Goal: Task Accomplishment & Management: Use online tool/utility

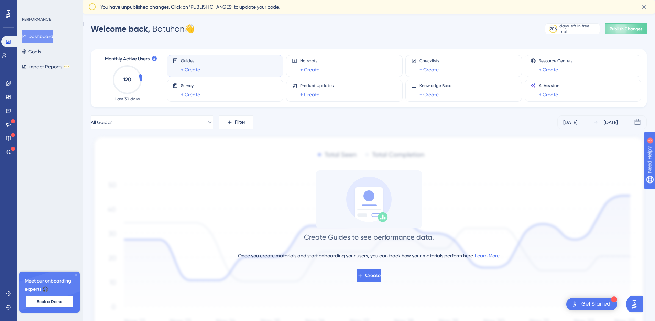
click at [65, 114] on div "PERFORMANCE Dashboard Goals Impact Reports BETA Meet our onboarding experts 🎧 B…" at bounding box center [50, 160] width 66 height 321
click at [75, 275] on icon at bounding box center [76, 275] width 4 height 4
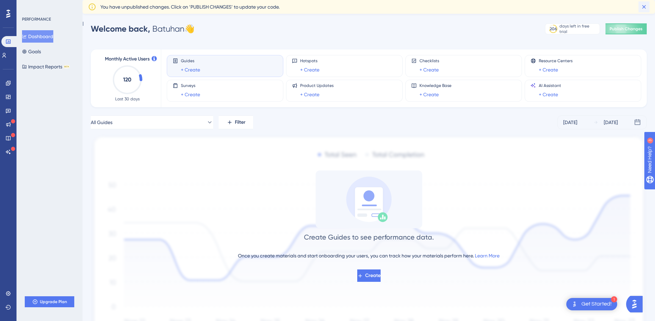
click at [640, 5] on button at bounding box center [644, 6] width 11 height 11
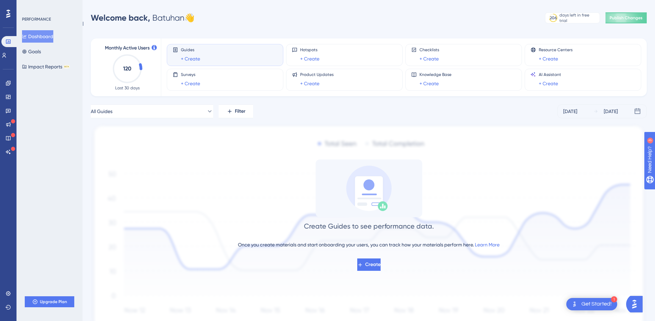
click at [492, 19] on div "Welcome back, [GEOGRAPHIC_DATA] 👋 206 days left in free trial Click to see upgr…" at bounding box center [369, 18] width 556 height 14
click at [551, 18] on div "206" at bounding box center [553, 18] width 7 height 6
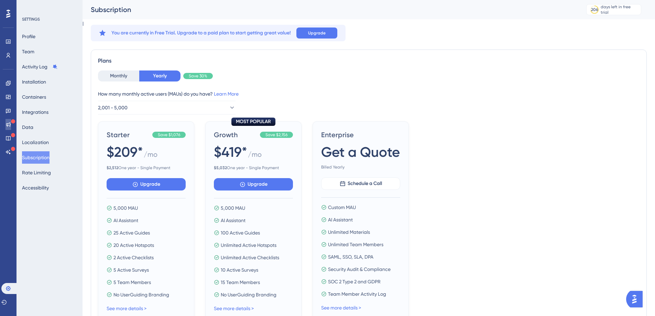
click at [10, 120] on link at bounding box center [9, 124] width 6 height 11
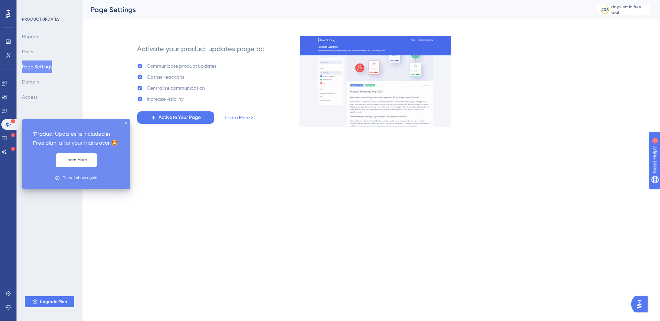
click at [129, 122] on div "'Product Updates' is included in Free plan, after your trial is over 🤩 Learn Mo…" at bounding box center [76, 154] width 108 height 70
click at [123, 123] on div "'Product Updates' is included in Free plan, after your trial is over 🤩 Learn Mo…" at bounding box center [76, 154] width 108 height 70
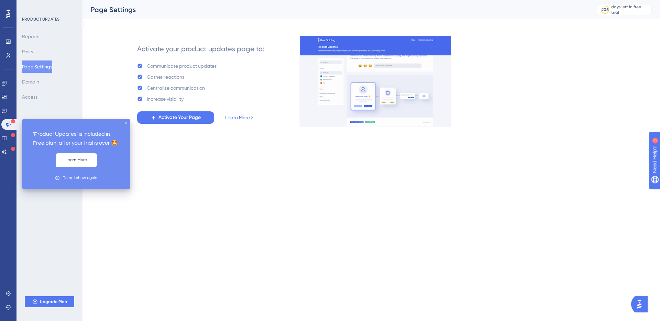
click at [126, 123] on icon "close tooltip" at bounding box center [126, 123] width 3 height 3
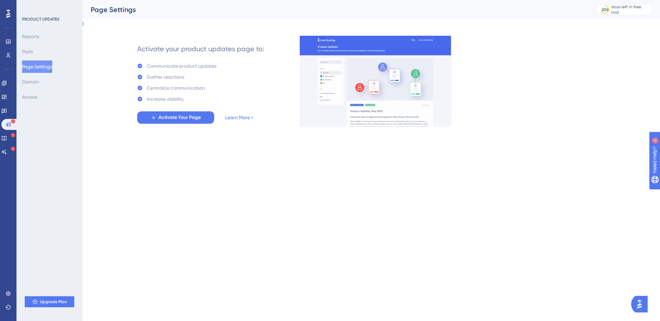
click at [8, 13] on icon at bounding box center [8, 13] width 4 height 9
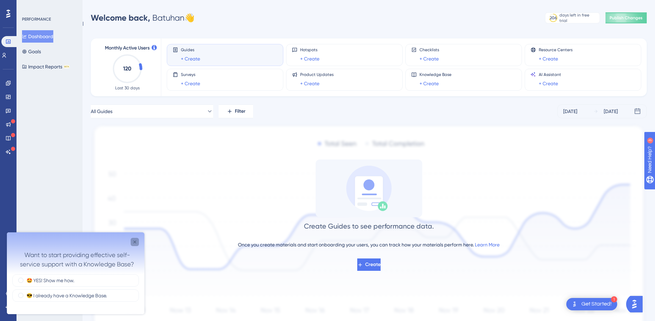
click at [134, 244] on icon "Close survey" at bounding box center [135, 242] width 6 height 6
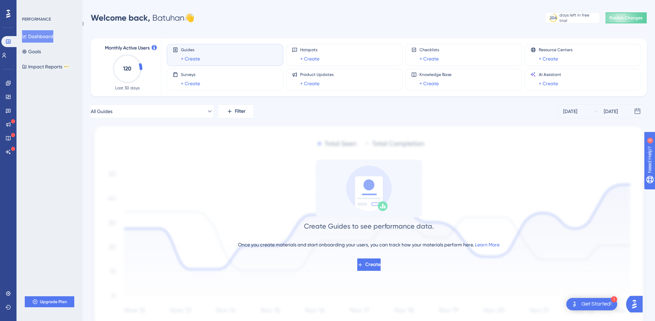
click at [124, 74] on icon "120" at bounding box center [127, 69] width 30 height 30
click at [360, 264] on icon at bounding box center [360, 265] width 6 height 6
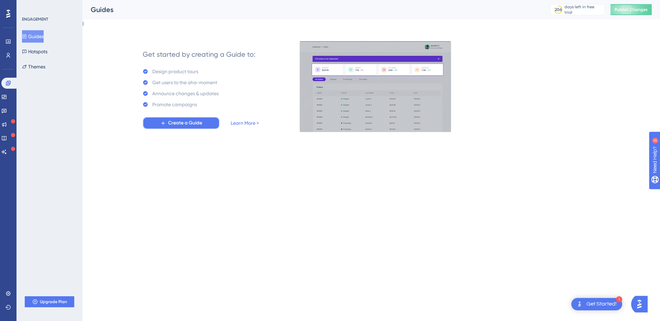
click at [191, 121] on span "Create a Guide" at bounding box center [185, 123] width 34 height 8
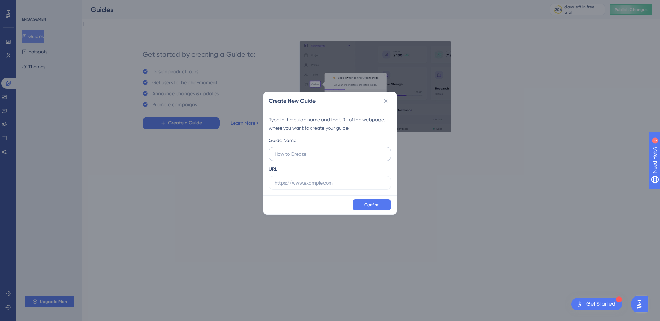
click at [293, 157] on input "text" at bounding box center [330, 154] width 111 height 8
type input "Jobtogo Onboarding"
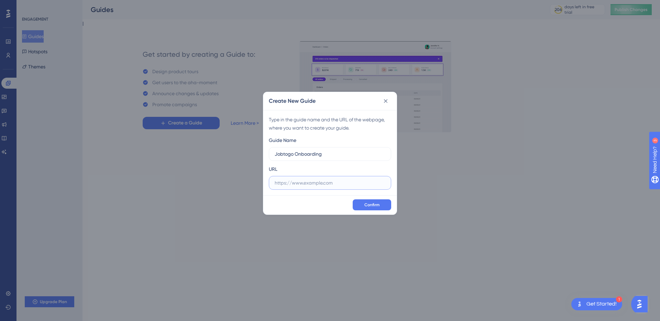
click at [300, 179] on input "text" at bounding box center [330, 183] width 111 height 8
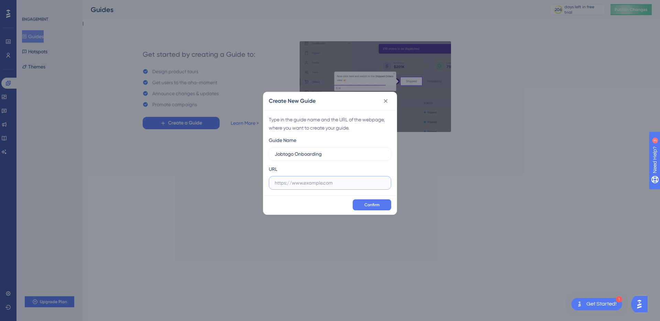
click at [294, 185] on input "text" at bounding box center [330, 183] width 111 height 8
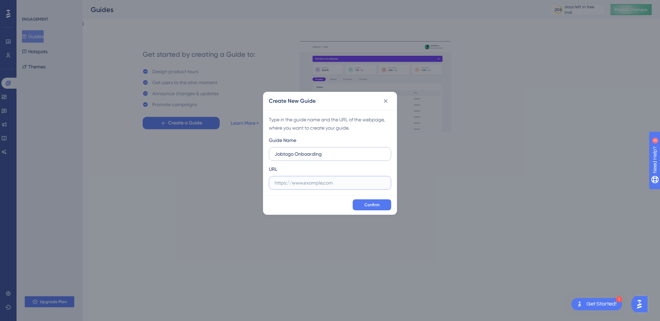
paste input "[URL][DOMAIN_NAME]"
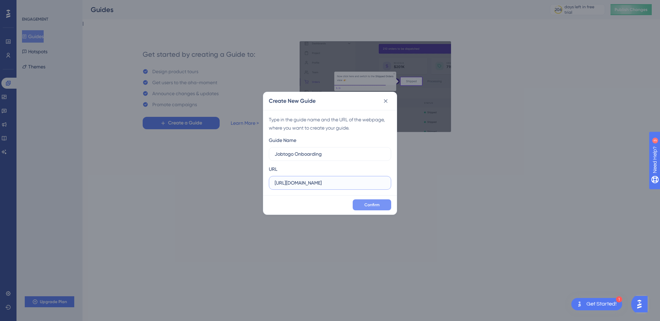
type input "[URL][DOMAIN_NAME]"
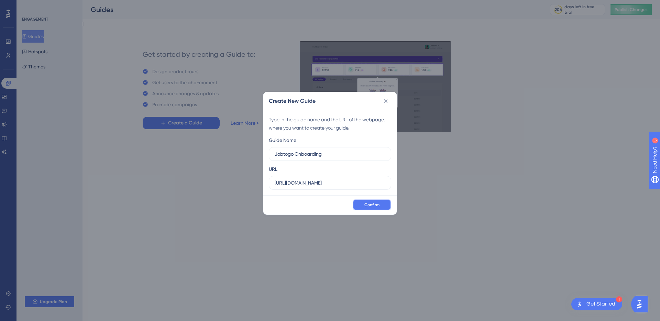
click at [367, 207] on span "Confirm" at bounding box center [371, 205] width 15 height 6
